Goal: Task Accomplishment & Management: Use online tool/utility

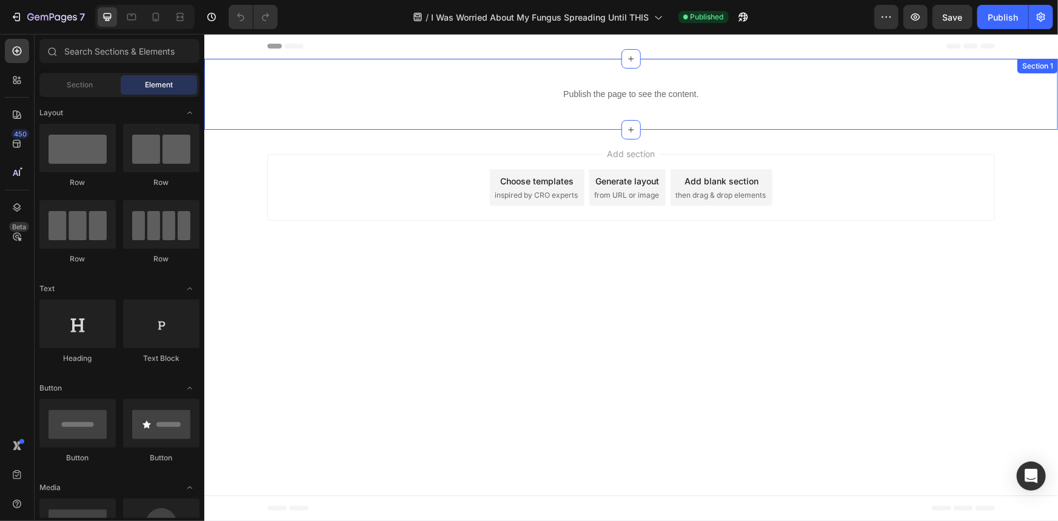
click at [592, 90] on p "Publish the page to see the content." at bounding box center [631, 93] width 854 height 13
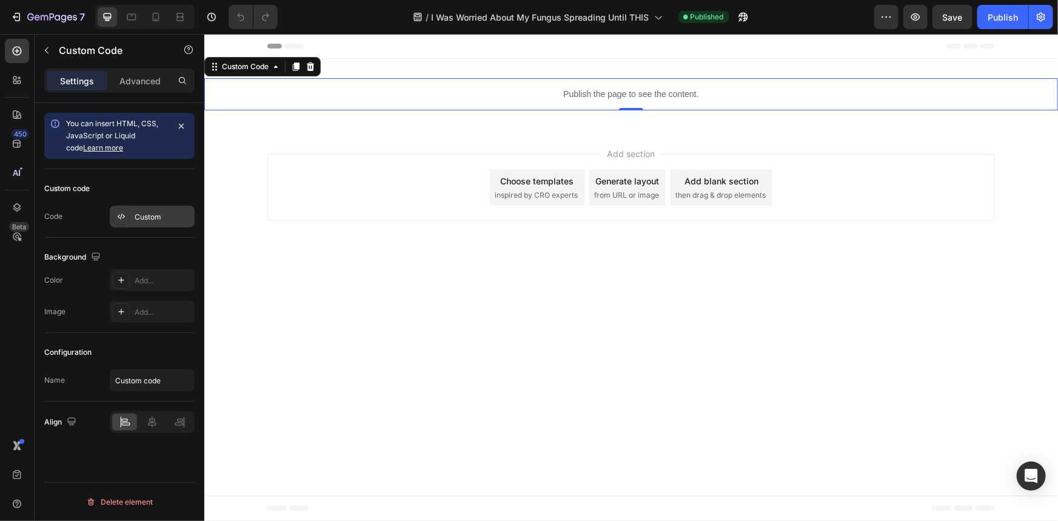
click at [121, 221] on icon at bounding box center [121, 217] width 10 height 10
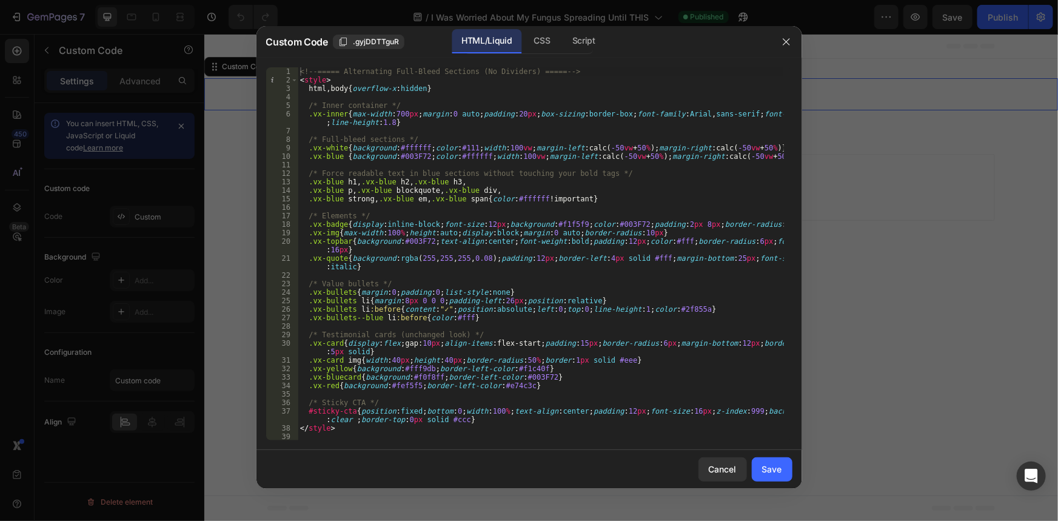
scroll to position [132, 0]
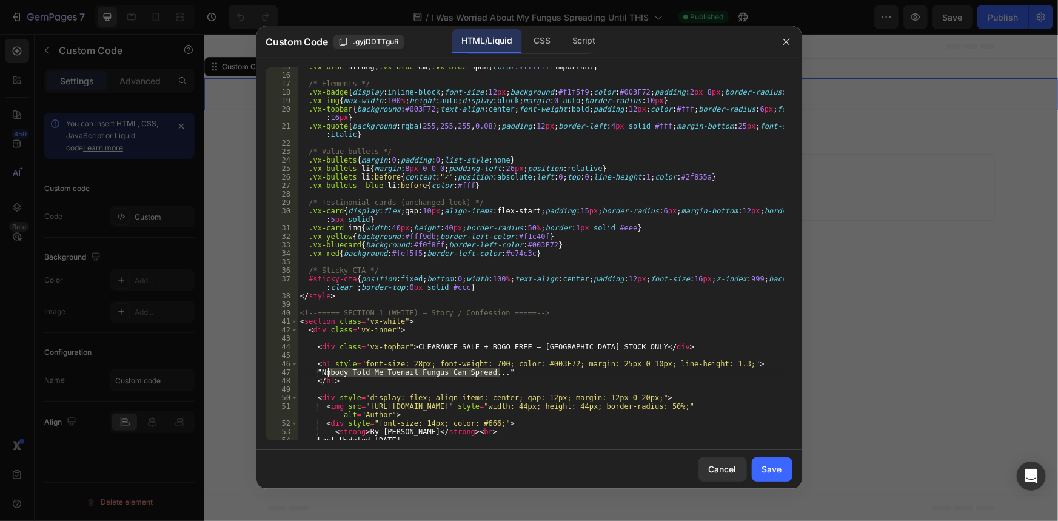
drag, startPoint x: 499, startPoint y: 373, endPoint x: 329, endPoint y: 370, distance: 171.0
click at [329, 370] on div ".vx-blue strong , .vx-blue em , .vx-blue span { color : #ffffff !important } /*…" at bounding box center [541, 257] width 486 height 390
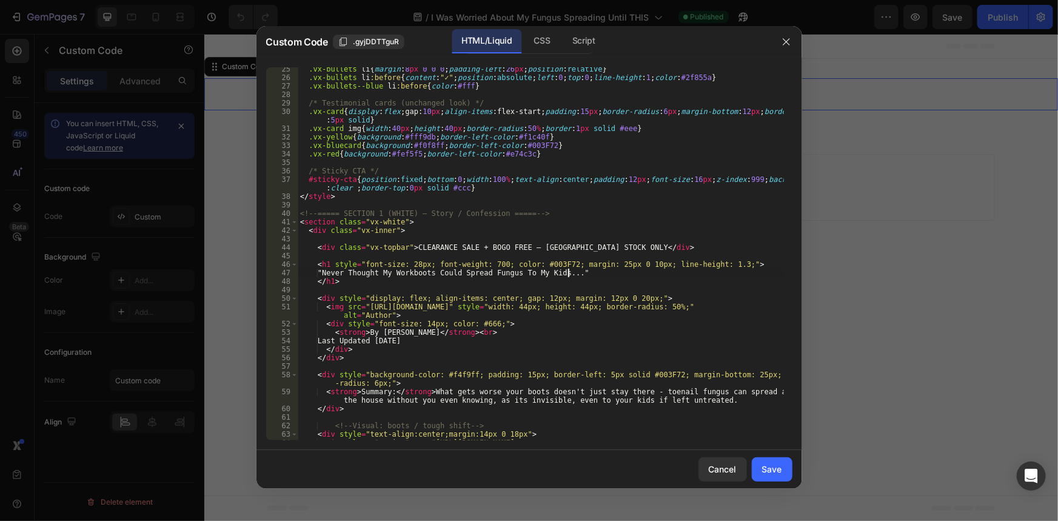
scroll to position [231, 0]
drag, startPoint x: 509, startPoint y: 390, endPoint x: 512, endPoint y: 396, distance: 6.8
click at [509, 390] on div ".vx-bullets li { margin : 8 px 0 0 0 ; padding-left : 26 px ; position : relati…" at bounding box center [541, 264] width 486 height 398
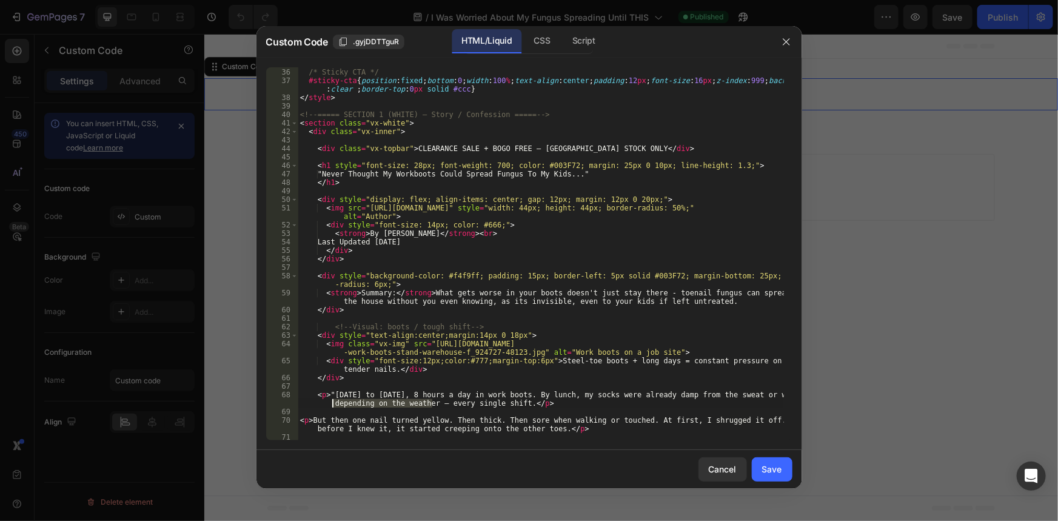
drag, startPoint x: 431, startPoint y: 403, endPoint x: 329, endPoint y: 406, distance: 102.5
click at [329, 406] on div "/* Sticky CTA */ #sticky-cta { position : fixed ; bottom : 0 ; width : 100 % ; …" at bounding box center [541, 254] width 486 height 390
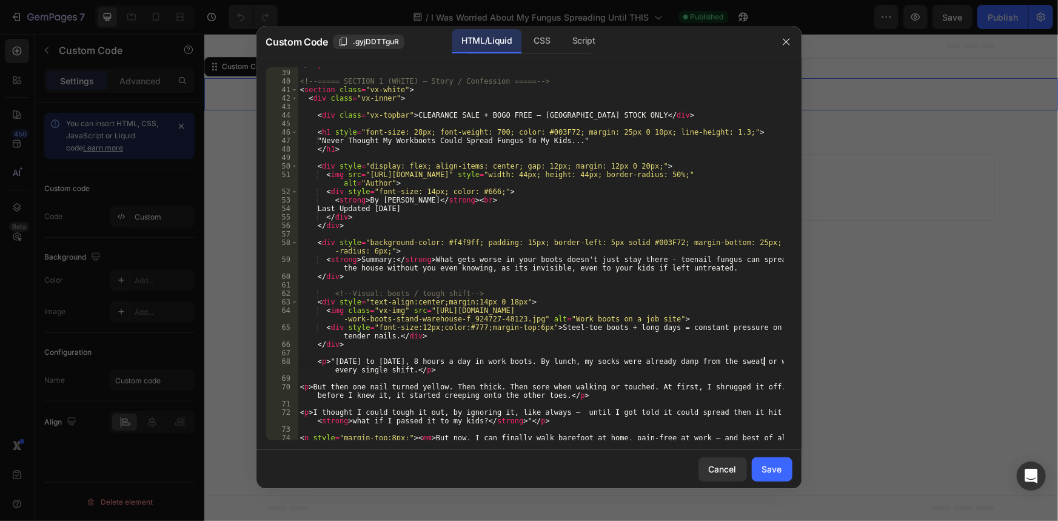
scroll to position [364, 0]
click at [743, 364] on div "</ style > <!-- ===== SECTION 1 (WHITE) – Story / Confession ===== --> < sectio…" at bounding box center [541, 259] width 486 height 398
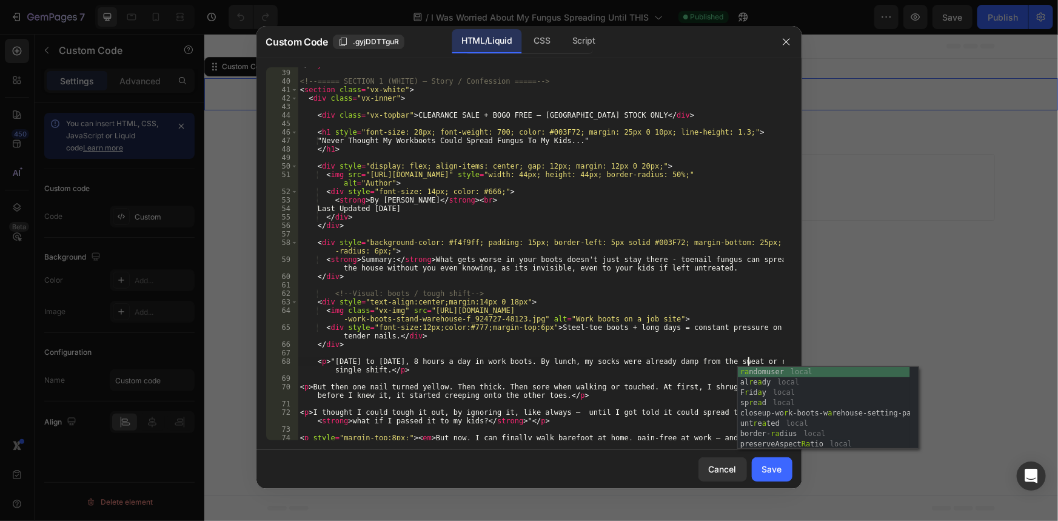
scroll to position [0, 38]
click at [627, 328] on div "</ style > <!-- ===== SECTION 1 (WHITE) – Story / Confession ===== --> < sectio…" at bounding box center [541, 259] width 486 height 398
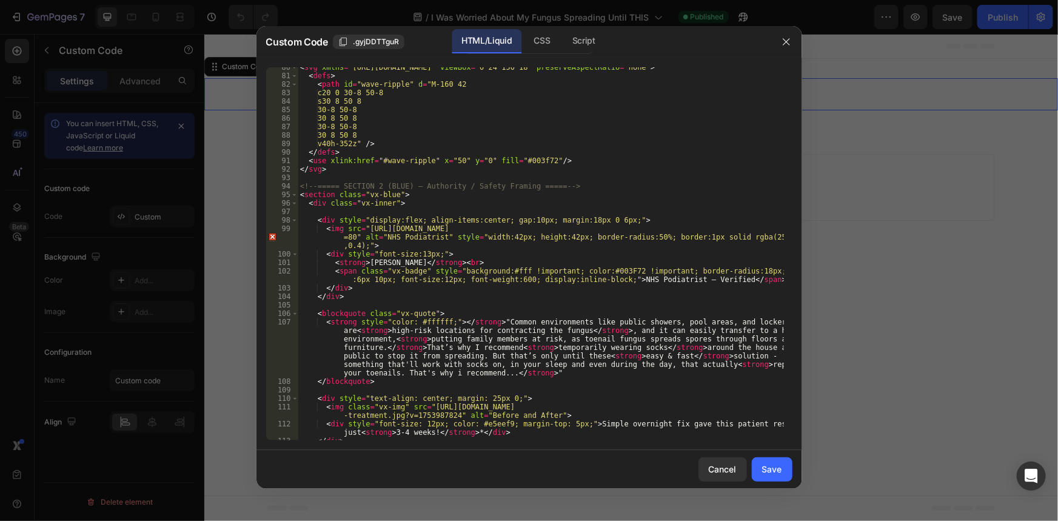
scroll to position [926, 0]
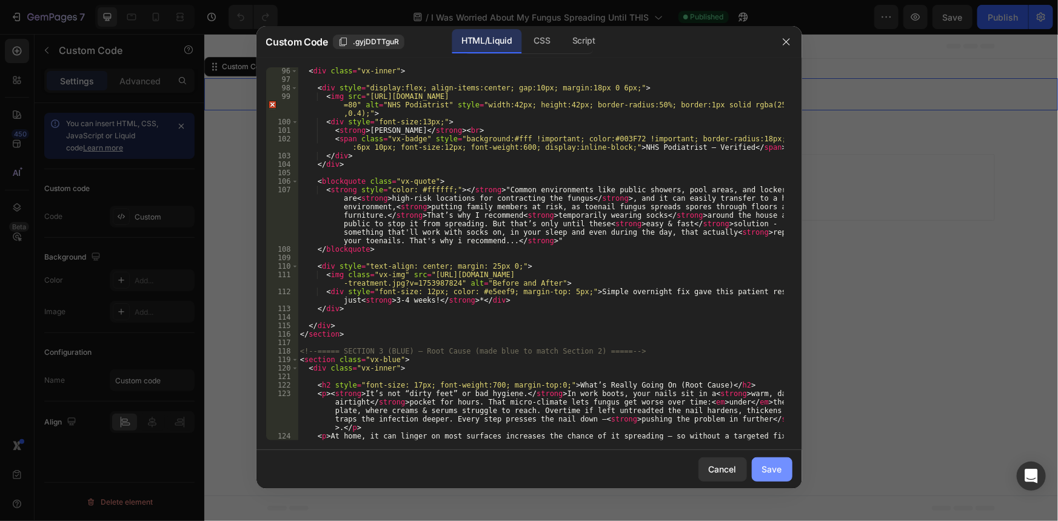
type textarea "<div style="font-size:12px;color:#777;margin-top:6px">Steel-toe boots + long da…"
click at [775, 472] on div "Save" at bounding box center [772, 469] width 20 height 13
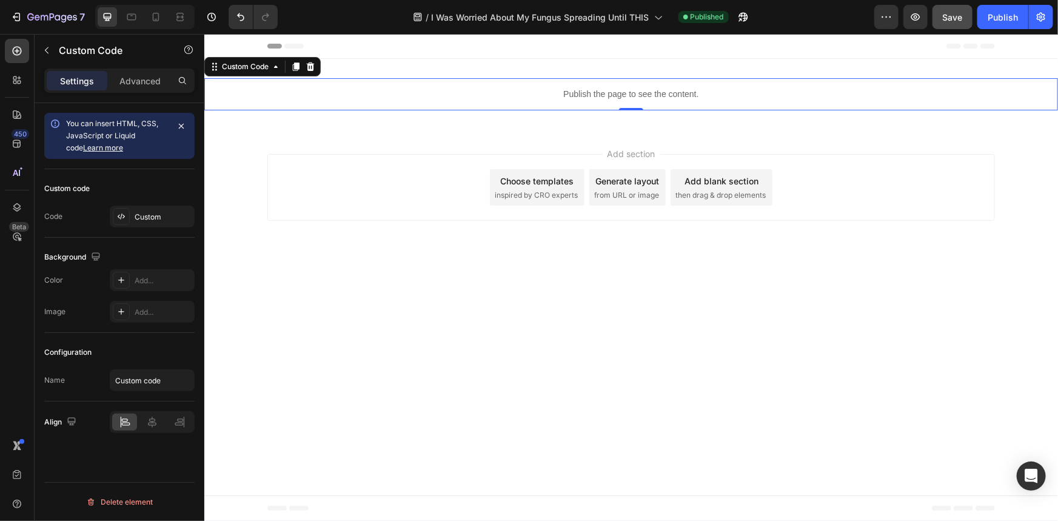
click at [964, 16] on button "Save" at bounding box center [952, 17] width 40 height 24
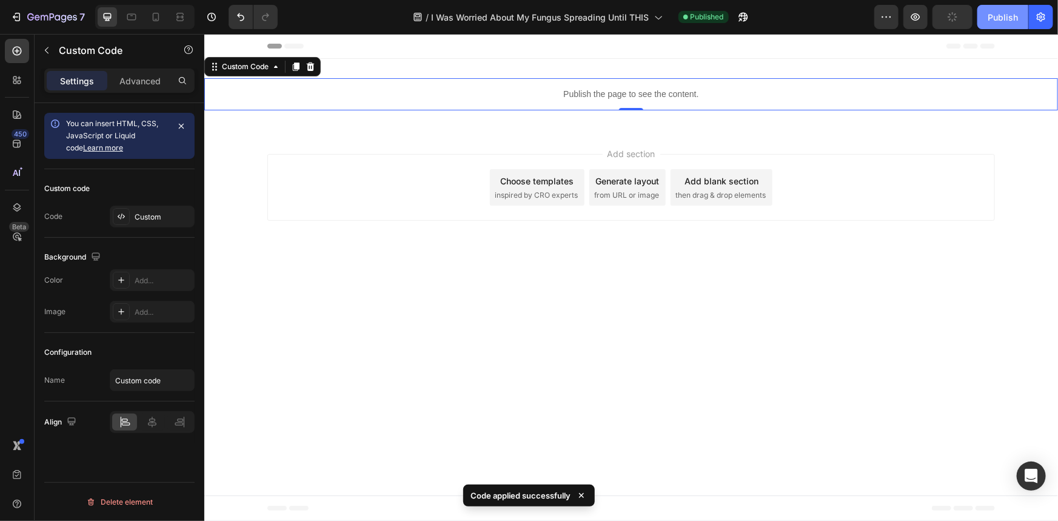
click at [997, 21] on div "Publish" at bounding box center [1002, 17] width 30 height 13
